Goal: Information Seeking & Learning: Find specific fact

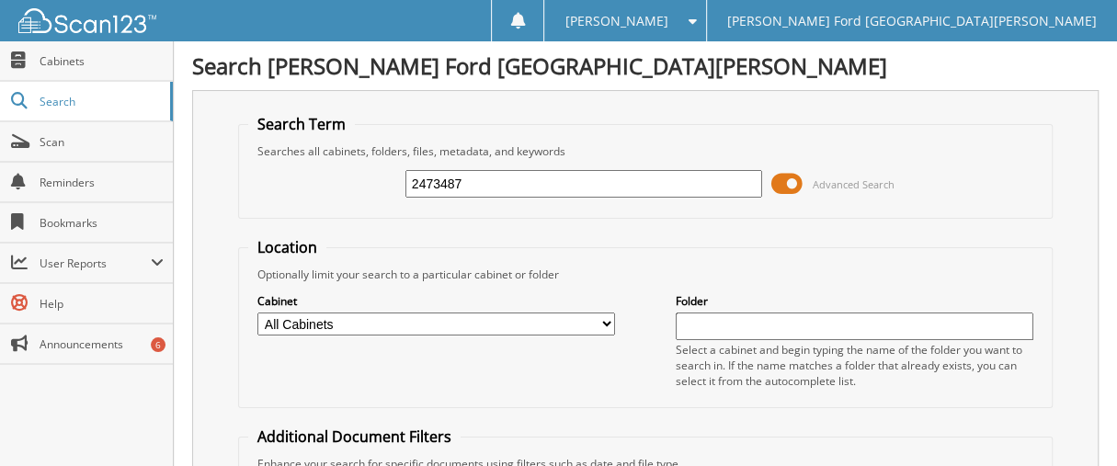
type input "2473487"
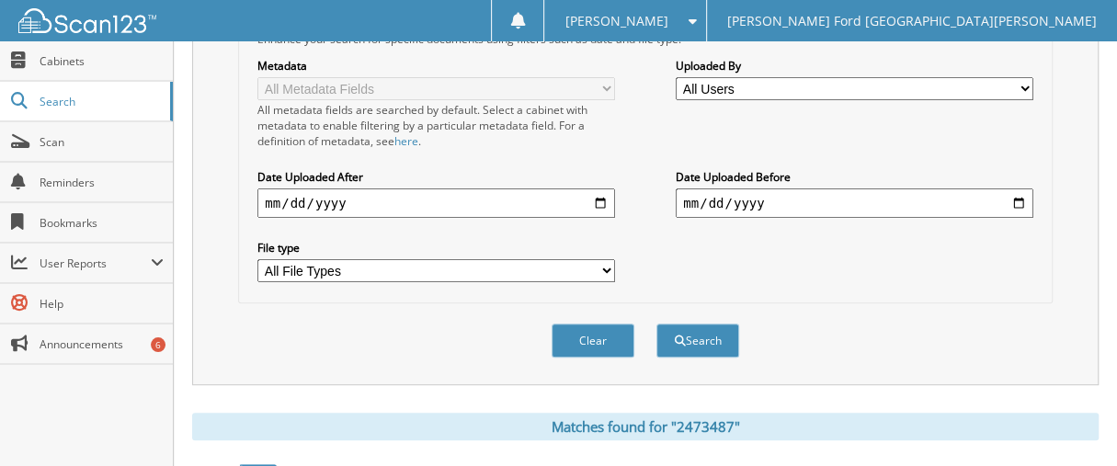
scroll to position [459, 0]
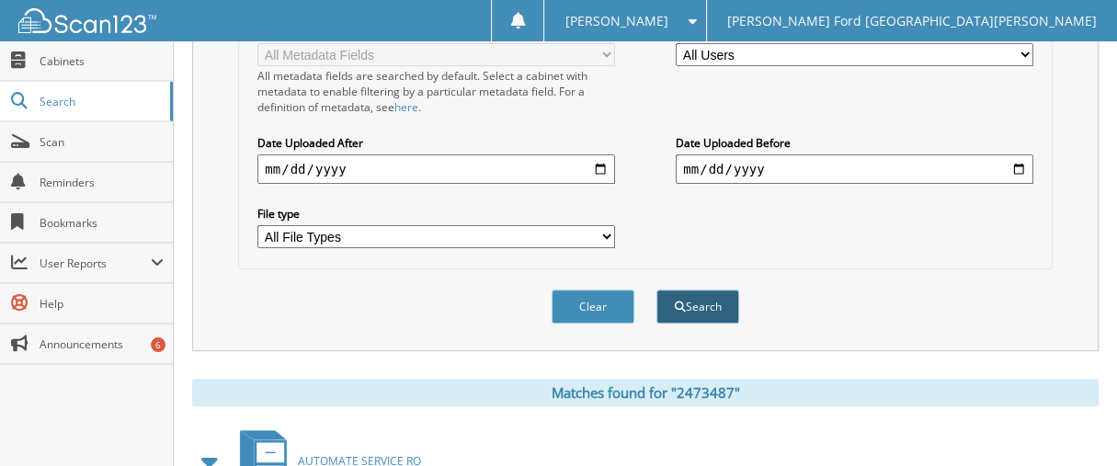
click at [690, 289] on button "Search" at bounding box center [697, 306] width 83 height 34
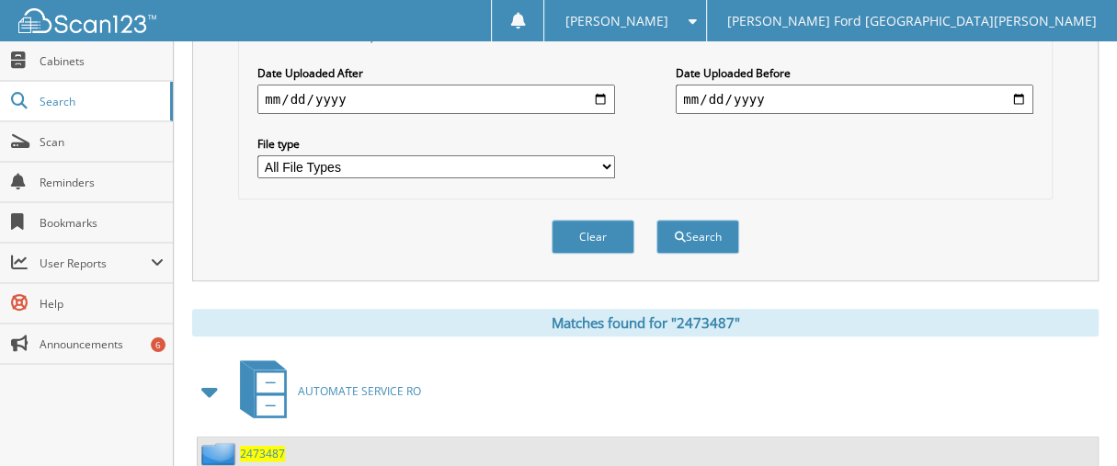
scroll to position [641, 0]
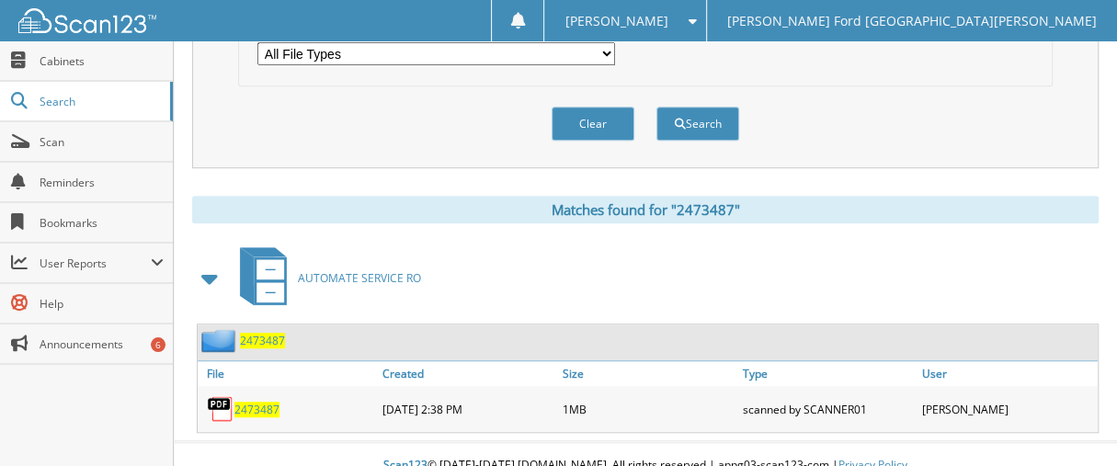
click at [259, 402] on span "2473487" at bounding box center [256, 410] width 45 height 16
